Goal: Task Accomplishment & Management: Manage account settings

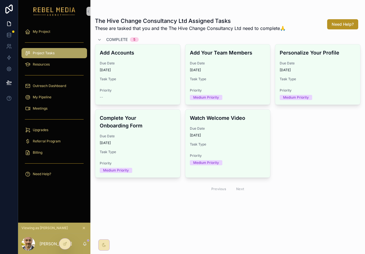
click at [86, 228] on button "scrollable content" at bounding box center [84, 228] width 6 height 6
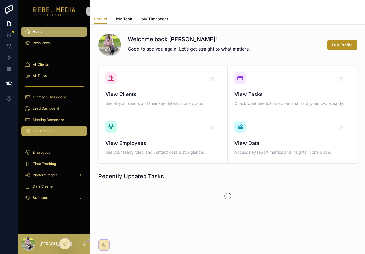
click at [59, 126] on link "Health Score" at bounding box center [54, 131] width 66 height 10
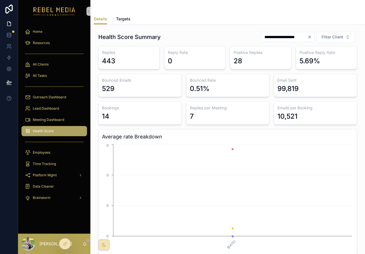
click at [57, 132] on div "Health Score" at bounding box center [54, 131] width 59 height 9
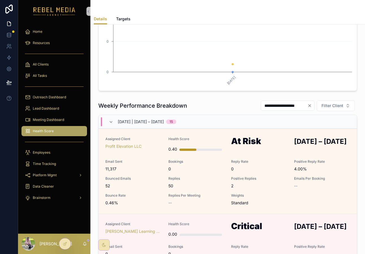
scroll to position [185, 0]
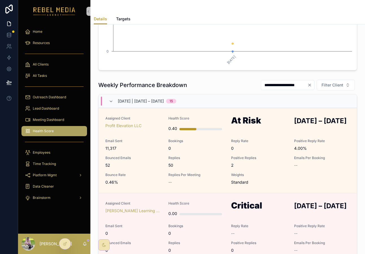
click at [156, 96] on div "[DATE] | [DATE] – [DATE] 15" at bounding box center [228, 101] width 259 height 14
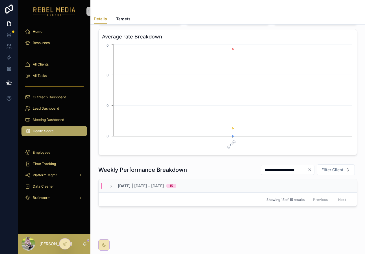
click at [164, 188] on span "[DATE] | [DATE] – [DATE]" at bounding box center [141, 186] width 46 height 6
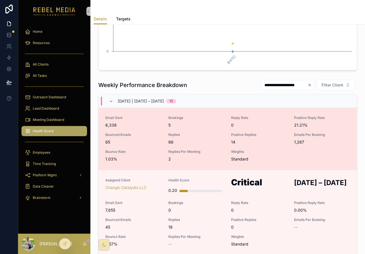
scroll to position [885, 0]
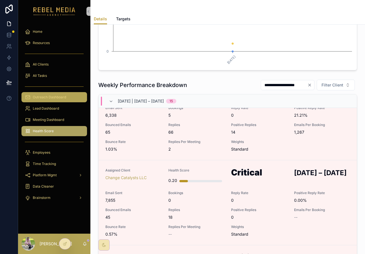
click at [66, 101] on div "Outreach Dashboard" at bounding box center [54, 97] width 59 height 9
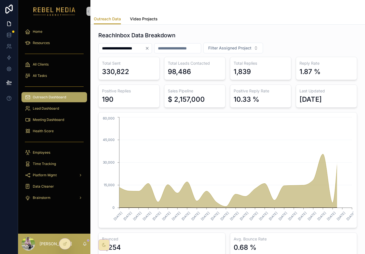
click at [141, 21] on span "Video Projects" at bounding box center [144, 19] width 28 height 6
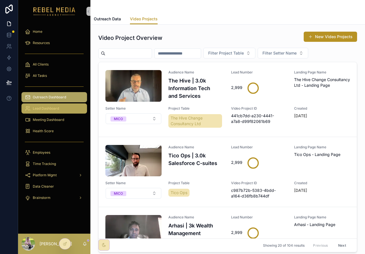
click at [50, 104] on link "Lead Dashboard" at bounding box center [54, 109] width 66 height 10
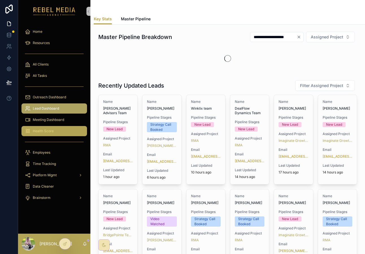
click at [60, 127] on div "Health Score" at bounding box center [54, 131] width 59 height 9
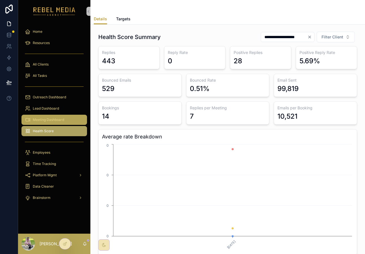
click at [58, 121] on span "Meeting Dashboard" at bounding box center [48, 120] width 31 height 5
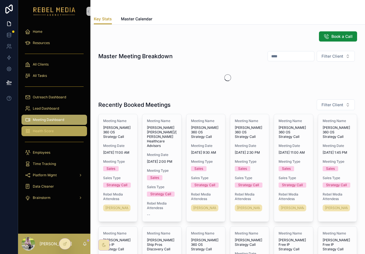
click at [55, 133] on div "Health Score" at bounding box center [54, 131] width 59 height 9
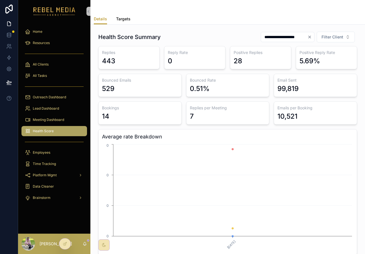
click at [121, 21] on span "Targets" at bounding box center [123, 19] width 14 height 6
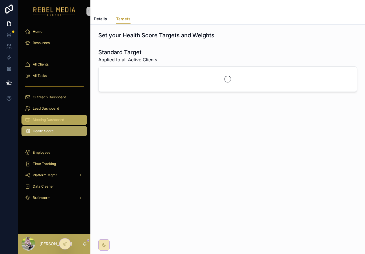
click at [46, 119] on span "Meeting Dashboard" at bounding box center [48, 120] width 31 height 5
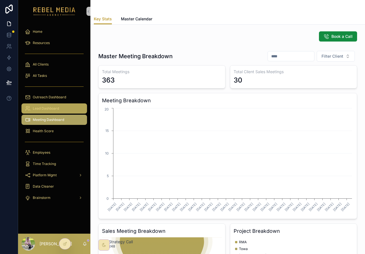
click at [49, 109] on span "Lead Dashboard" at bounding box center [46, 108] width 26 height 5
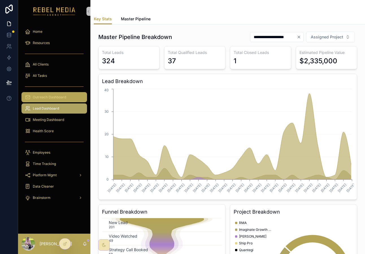
click at [57, 99] on span "Outreach Dashboard" at bounding box center [49, 97] width 33 height 5
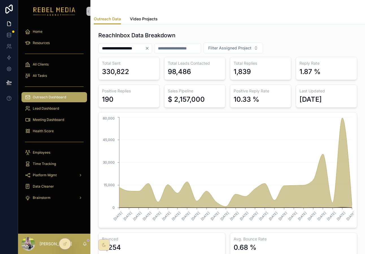
drag, startPoint x: 134, startPoint y: 14, endPoint x: 131, endPoint y: 17, distance: 4.2
click at [134, 14] on link "Video Projects" at bounding box center [144, 19] width 28 height 11
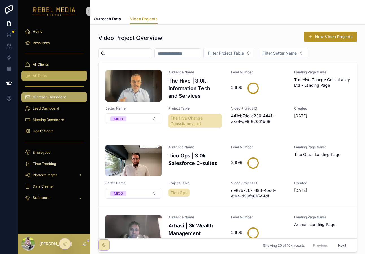
click at [52, 74] on div "All Tasks" at bounding box center [54, 75] width 59 height 9
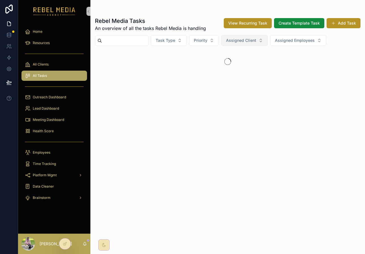
click at [257, 39] on span "Assigned Client" at bounding box center [241, 41] width 30 height 6
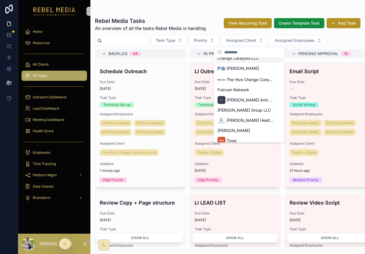
scroll to position [58, 0]
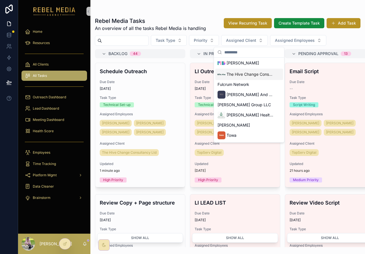
click at [243, 76] on span "The Hive Change Consultancy Ltd" at bounding box center [251, 75] width 48 height 6
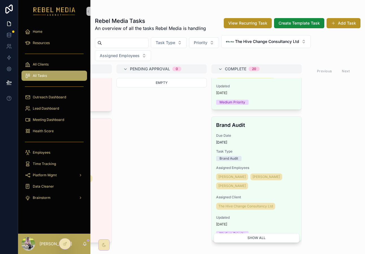
scroll to position [493, 0]
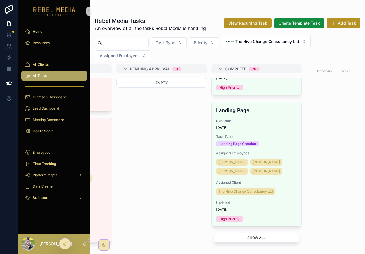
click at [254, 236] on button "Show all" at bounding box center [257, 238] width 86 height 10
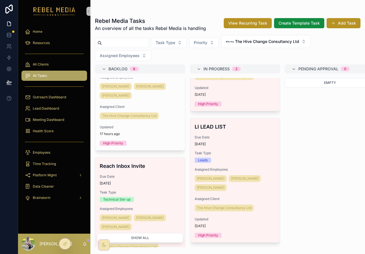
scroll to position [502, 0]
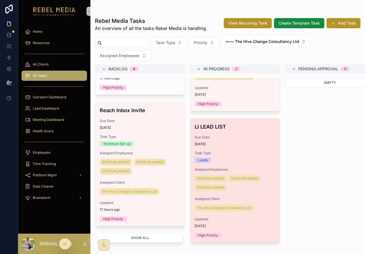
click at [244, 150] on div "LI LEAD LIST Due Date [DATE] Task Type Leads Assigned Employees Sharem Salubre …" at bounding box center [235, 181] width 90 height 124
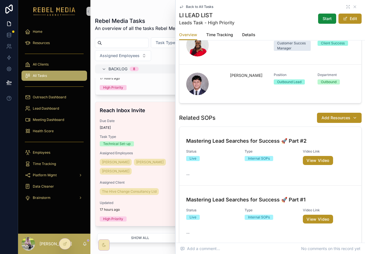
scroll to position [337, 0]
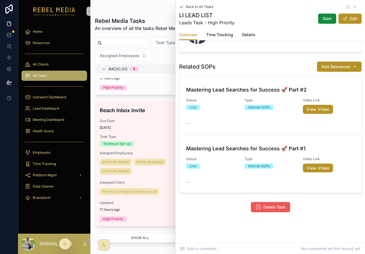
click at [277, 205] on span "Delete Task" at bounding box center [275, 208] width 22 height 6
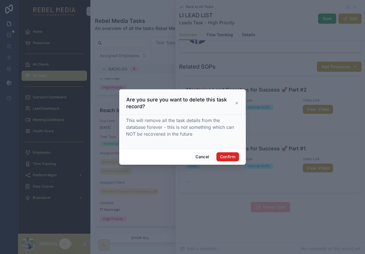
click at [227, 154] on button "Confirm" at bounding box center [228, 156] width 23 height 9
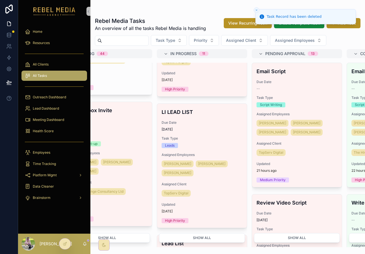
scroll to position [0, 34]
click at [251, 40] on span "Assigned Client" at bounding box center [241, 41] width 30 height 6
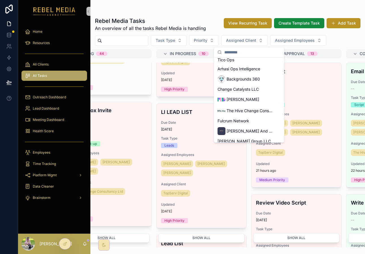
scroll to position [21, 0]
click at [238, 109] on span "The Hive Change Consultancy Ltd" at bounding box center [251, 111] width 48 height 6
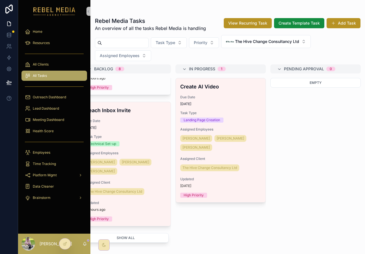
scroll to position [0, 14]
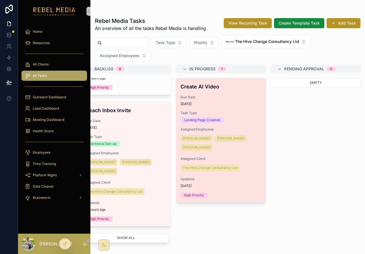
click at [231, 104] on span "[DATE]" at bounding box center [221, 104] width 81 height 5
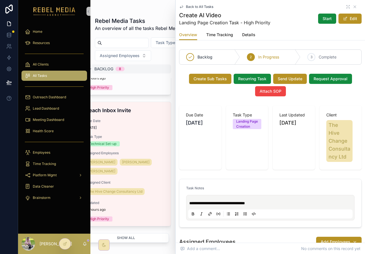
scroll to position [183, 0]
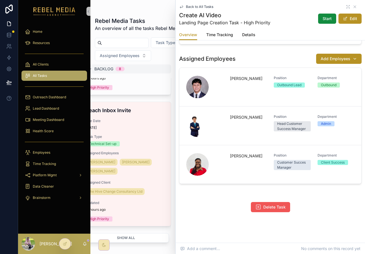
click at [274, 205] on span "Delete Task" at bounding box center [275, 208] width 22 height 6
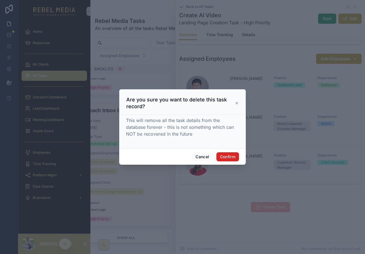
click at [232, 153] on button "Confirm" at bounding box center [228, 156] width 23 height 9
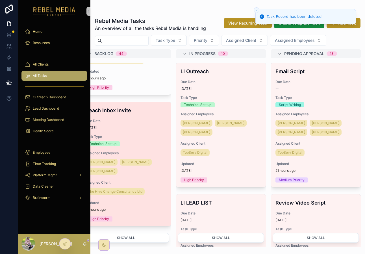
scroll to position [487, 0]
click at [152, 148] on div "Reach Inbox Invite Due Date [DATE] Task Type Technical Set-up Assigned Employee…" at bounding box center [126, 164] width 90 height 124
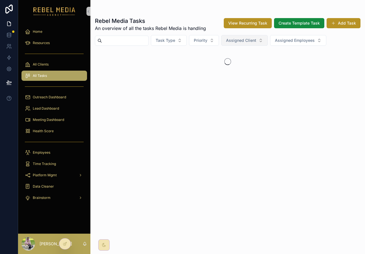
click at [250, 41] on span "Assigned Client" at bounding box center [241, 41] width 30 height 6
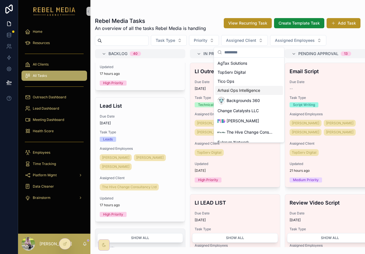
scroll to position [225, 0]
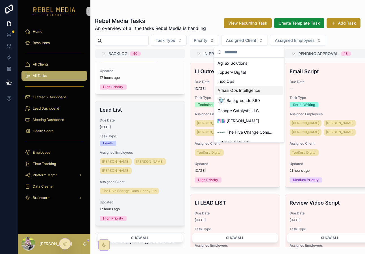
click at [143, 124] on div "Due Date 8/13/2025" at bounding box center [140, 123] width 81 height 11
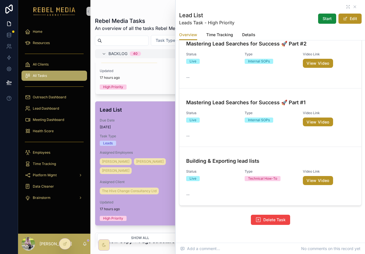
scroll to position [395, 0]
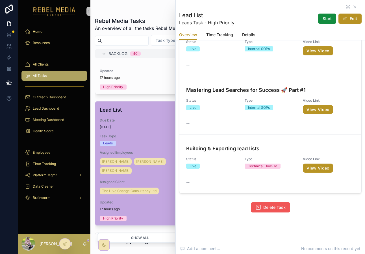
click at [263, 203] on button "Delete Task" at bounding box center [270, 208] width 39 height 10
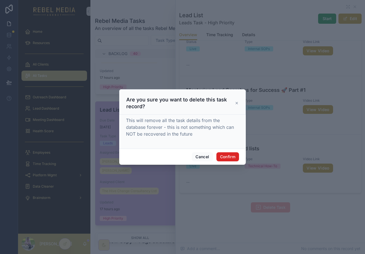
click at [225, 157] on button "Confirm" at bounding box center [228, 156] width 23 height 9
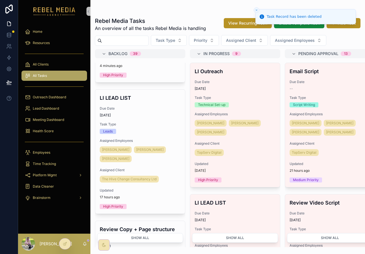
scroll to position [103, 0]
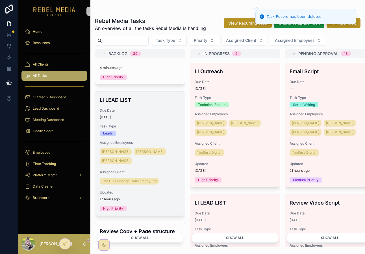
click at [162, 120] on div "LI LEAD LIST Due Date 8/12/2025 Task Type Leads Assigned Employees Sharem Salub…" at bounding box center [140, 154] width 90 height 124
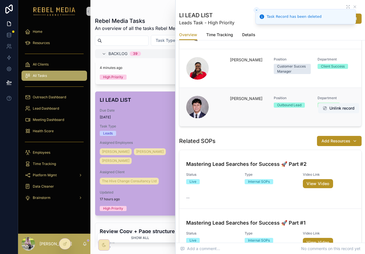
scroll to position [337, 0]
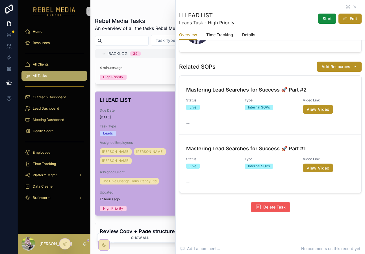
click at [267, 205] on span "Delete Task" at bounding box center [275, 208] width 22 height 6
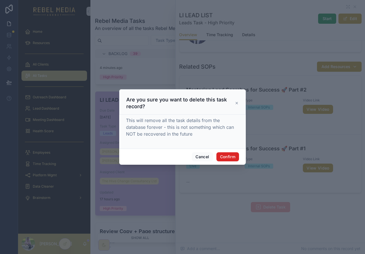
click at [229, 155] on button "Confirm" at bounding box center [228, 156] width 23 height 9
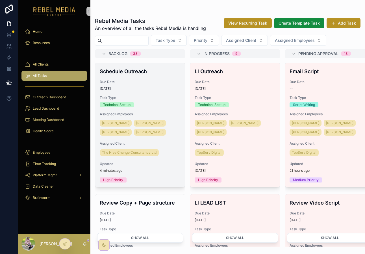
click at [150, 76] on div "Schedule Outreach Due Date 8/13/2025 Task Type Technical Set-up Assigned Employ…" at bounding box center [140, 125] width 90 height 124
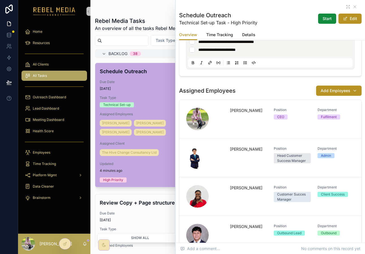
scroll to position [135, 0]
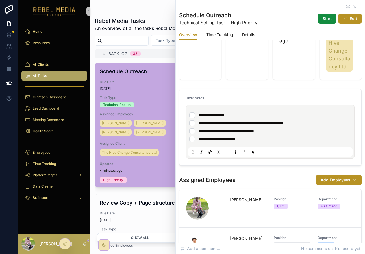
click at [194, 113] on li "**********" at bounding box center [271, 116] width 162 height 6
click at [194, 121] on li "**********" at bounding box center [271, 124] width 162 height 6
click at [193, 128] on li "**********" at bounding box center [271, 131] width 162 height 6
click at [193, 136] on li "**********" at bounding box center [271, 139] width 162 height 6
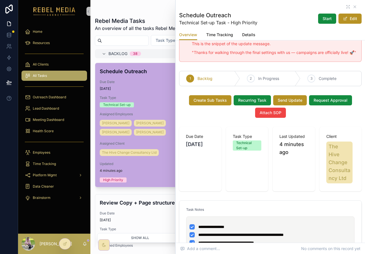
scroll to position [0, 0]
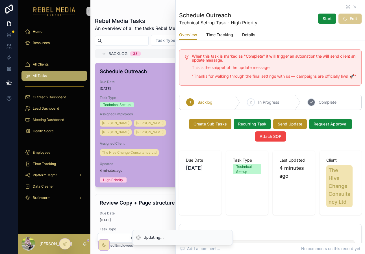
click at [323, 100] on span "Complete" at bounding box center [328, 103] width 18 height 6
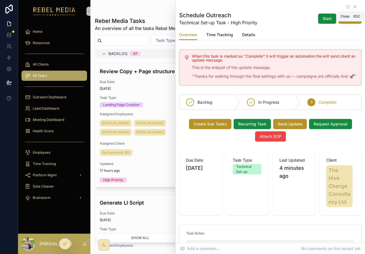
click at [356, 7] on icon "scrollable content" at bounding box center [355, 7] width 5 height 5
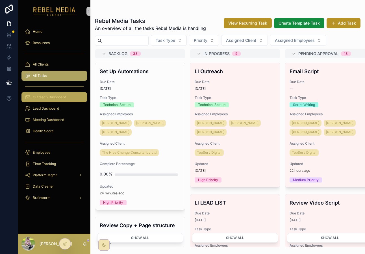
click at [42, 95] on span "Outreach Dashboard" at bounding box center [49, 97] width 33 height 5
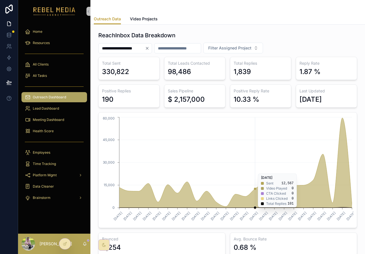
scroll to position [0, 0]
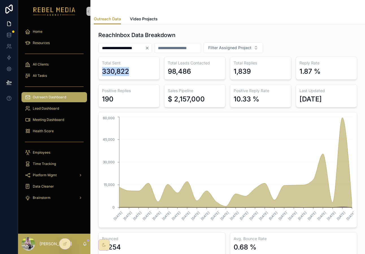
drag, startPoint x: 105, startPoint y: 70, endPoint x: 158, endPoint y: 70, distance: 52.6
click at [158, 70] on div "Total Sent 330,822" at bounding box center [128, 68] width 61 height 23
drag, startPoint x: 169, startPoint y: 98, endPoint x: 214, endPoint y: 98, distance: 44.4
click at [214, 98] on div "$ 2,157,000" at bounding box center [195, 99] width 54 height 9
drag, startPoint x: 99, startPoint y: 96, endPoint x: 130, endPoint y: 97, distance: 31.1
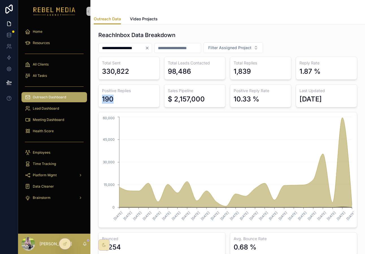
click at [130, 97] on div "Positive Replies 190" at bounding box center [128, 95] width 61 height 23
drag, startPoint x: 298, startPoint y: 68, endPoint x: 331, endPoint y: 70, distance: 32.9
click at [331, 70] on div "Reply Rate 1.87 %" at bounding box center [326, 68] width 61 height 23
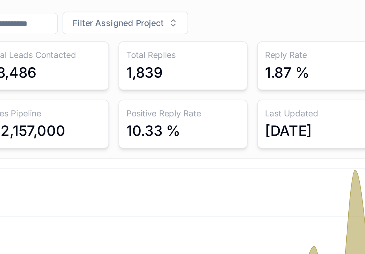
click at [323, 71] on div "1.87 %" at bounding box center [327, 71] width 54 height 9
drag, startPoint x: 323, startPoint y: 71, endPoint x: 296, endPoint y: 71, distance: 26.9
click at [296, 71] on div "Reply Rate 1.87 %" at bounding box center [326, 68] width 61 height 23
drag, startPoint x: 236, startPoint y: 97, endPoint x: 266, endPoint y: 100, distance: 30.7
click at [266, 100] on div "10.33 %" at bounding box center [261, 99] width 54 height 9
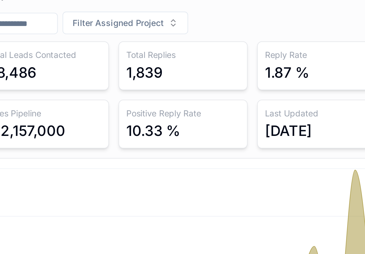
click at [265, 100] on div "10.33 %" at bounding box center [261, 99] width 54 height 9
drag, startPoint x: 265, startPoint y: 100, endPoint x: 234, endPoint y: 100, distance: 31.1
click at [234, 100] on div "10.33 %" at bounding box center [261, 99] width 54 height 9
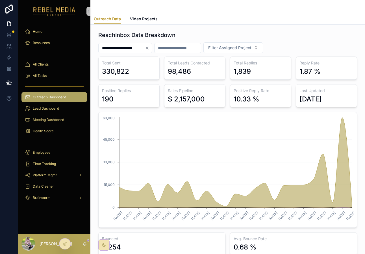
click at [225, 98] on div "Sales Pipeline $ 2,157,000" at bounding box center [194, 95] width 61 height 23
drag, startPoint x: 233, startPoint y: 98, endPoint x: 281, endPoint y: 99, distance: 47.8
click at [281, 99] on div "Positive Reply Rate 10.33 %" at bounding box center [260, 95] width 61 height 23
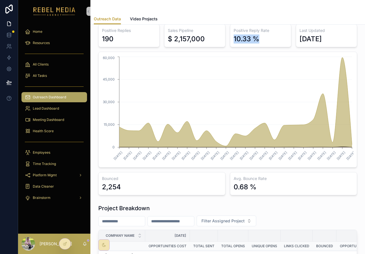
scroll to position [63, 0]
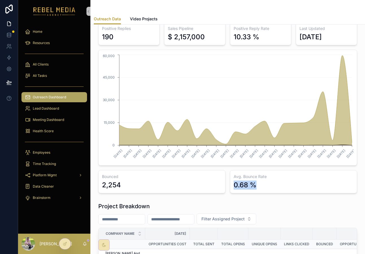
drag, startPoint x: 231, startPoint y: 184, endPoint x: 277, endPoint y: 185, distance: 46.1
click at [277, 185] on div "Avg. Bounce Rate 0.68 %" at bounding box center [293, 181] width 127 height 23
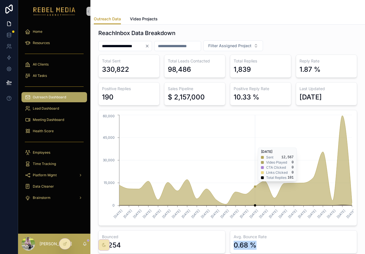
scroll to position [0, 0]
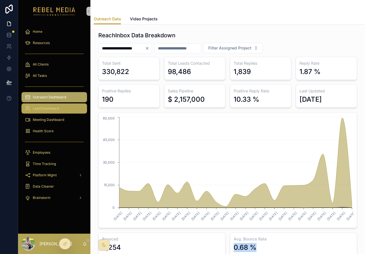
click at [55, 107] on span "Lead Dashboard" at bounding box center [46, 108] width 26 height 5
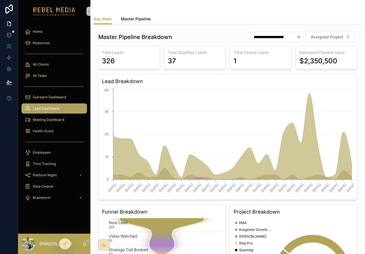
click at [141, 22] on link "Master Pipeline" at bounding box center [136, 19] width 30 height 11
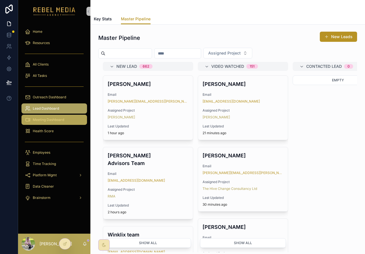
click at [78, 120] on div "Meeting Dashboard" at bounding box center [54, 119] width 59 height 9
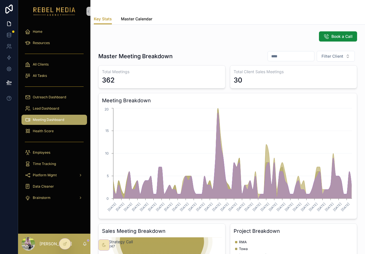
click at [130, 22] on link "Master Calendar" at bounding box center [136, 19] width 31 height 11
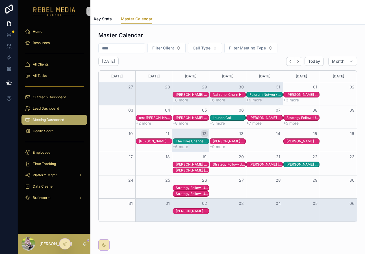
click at [204, 135] on button "12" at bounding box center [204, 133] width 7 height 7
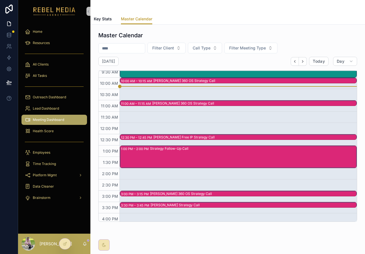
scroll to position [84, 0]
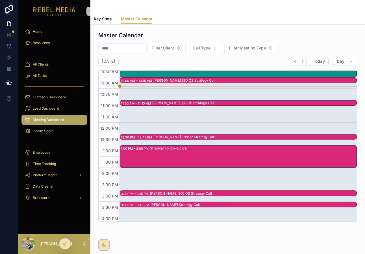
click at [105, 17] on span "Key Stats" at bounding box center [103, 19] width 18 height 6
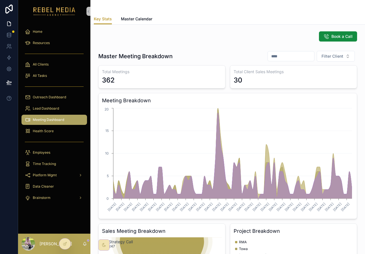
click at [35, 118] on span "Meeting Dashboard" at bounding box center [48, 120] width 31 height 5
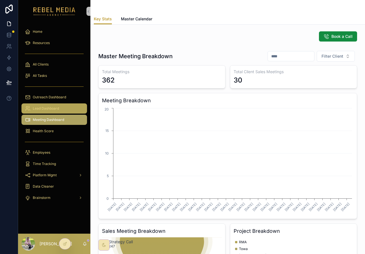
click at [39, 107] on span "Lead Dashboard" at bounding box center [46, 108] width 26 height 5
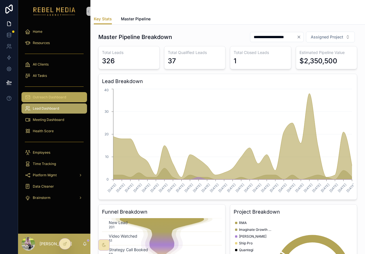
click at [51, 101] on div "Outreach Dashboard" at bounding box center [54, 97] width 59 height 9
